Goal: Task Accomplishment & Management: Manage account settings

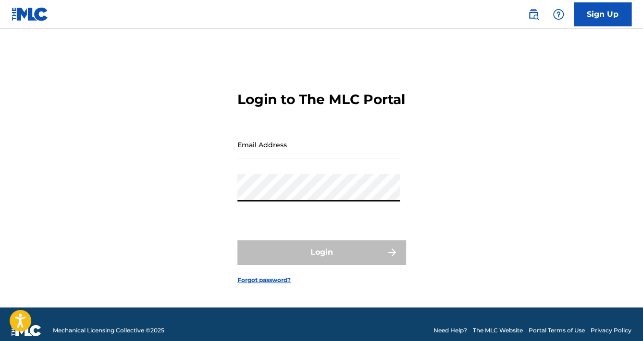
type input "[EMAIL_ADDRESS][DOMAIN_NAME]"
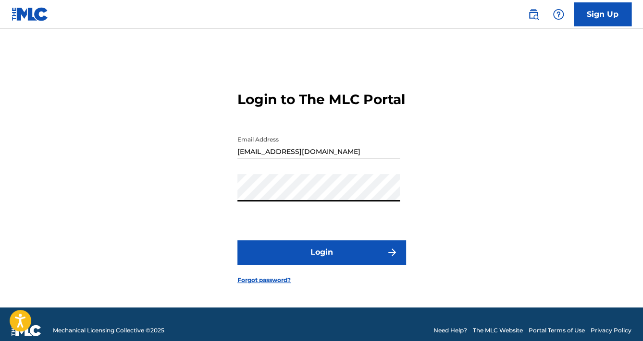
click at [323, 256] on button "Login" at bounding box center [321, 253] width 168 height 24
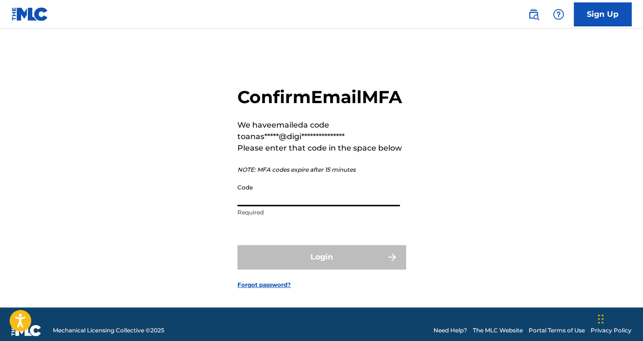
click at [296, 205] on input "Code" at bounding box center [318, 192] width 162 height 27
paste input "655913"
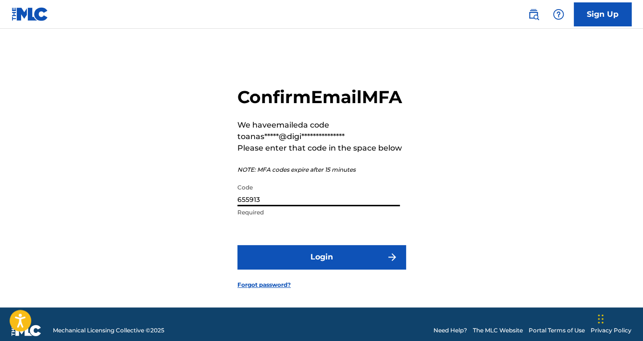
type input "655913"
click at [299, 269] on button "Login" at bounding box center [321, 257] width 168 height 24
